Goal: Information Seeking & Learning: Learn about a topic

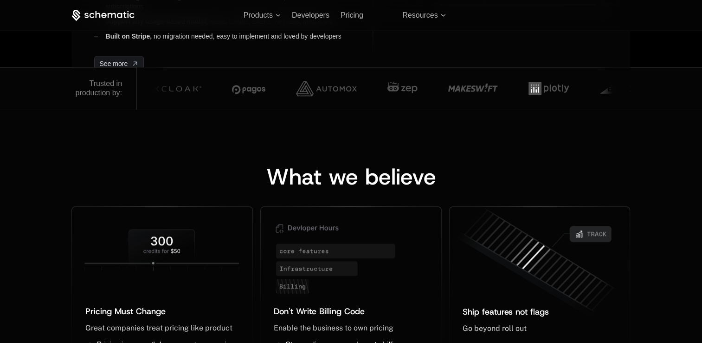
click at [236, 129] on div "What we believe Pricing Must Change ﻿ ﻿ Great companies treat pricing like prod…" at bounding box center [351, 273] width 702 height 326
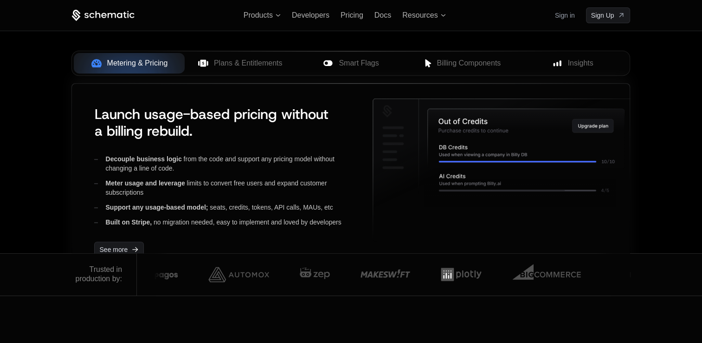
click at [281, 197] on div "Decouple business logic from the code and support any pricing model without cha…" at bounding box center [226, 190] width 264 height 72
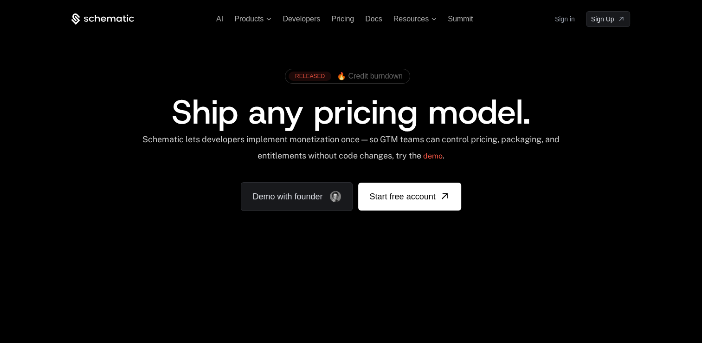
click at [356, 74] on span "🔥 Credit burndown" at bounding box center [370, 76] width 66 height 8
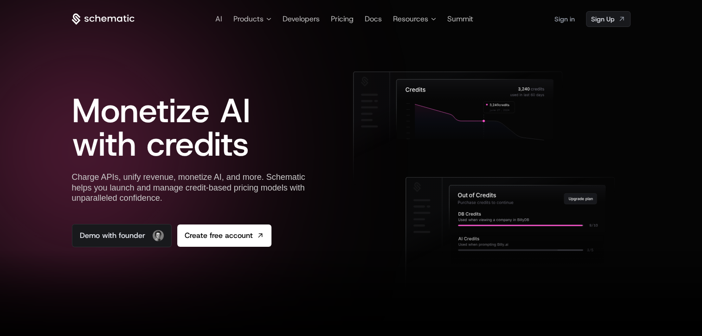
click at [95, 19] on icon at bounding box center [97, 18] width 5 height 7
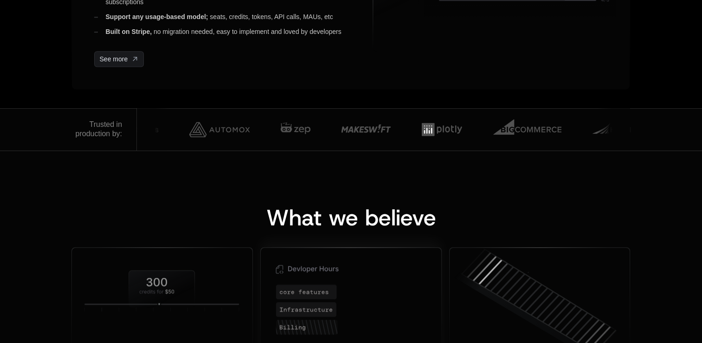
scroll to position [557, 0]
